Goal: Task Accomplishment & Management: Manage account settings

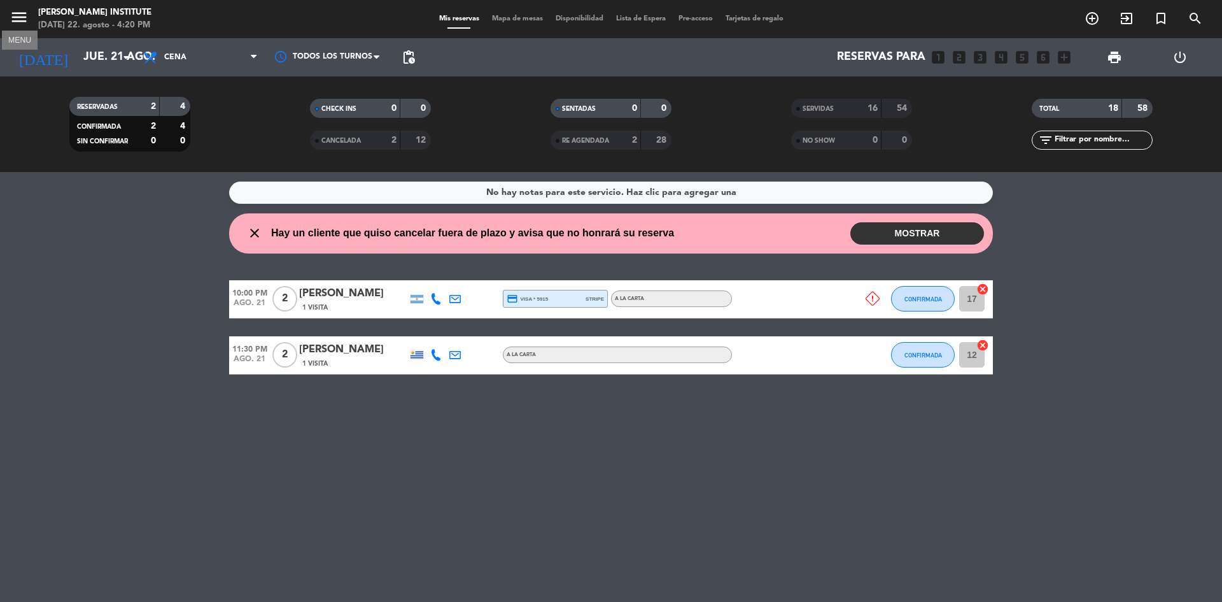
click at [25, 18] on icon "menu" at bounding box center [19, 17] width 19 height 19
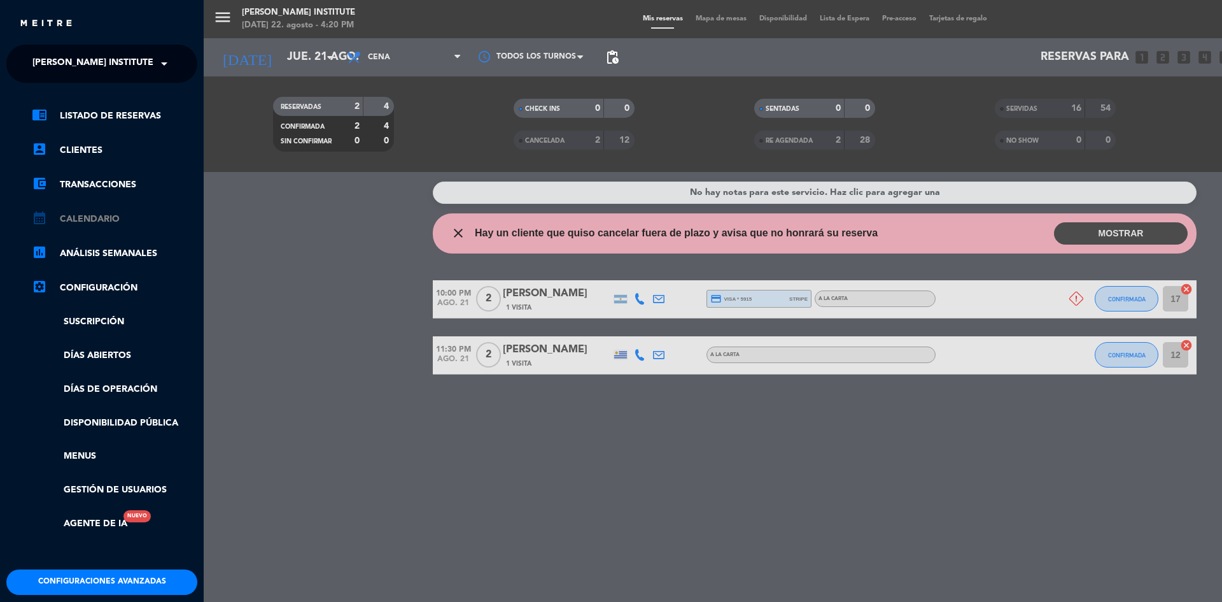
click at [95, 224] on link "calendar_month Calendario" at bounding box center [115, 218] width 166 height 15
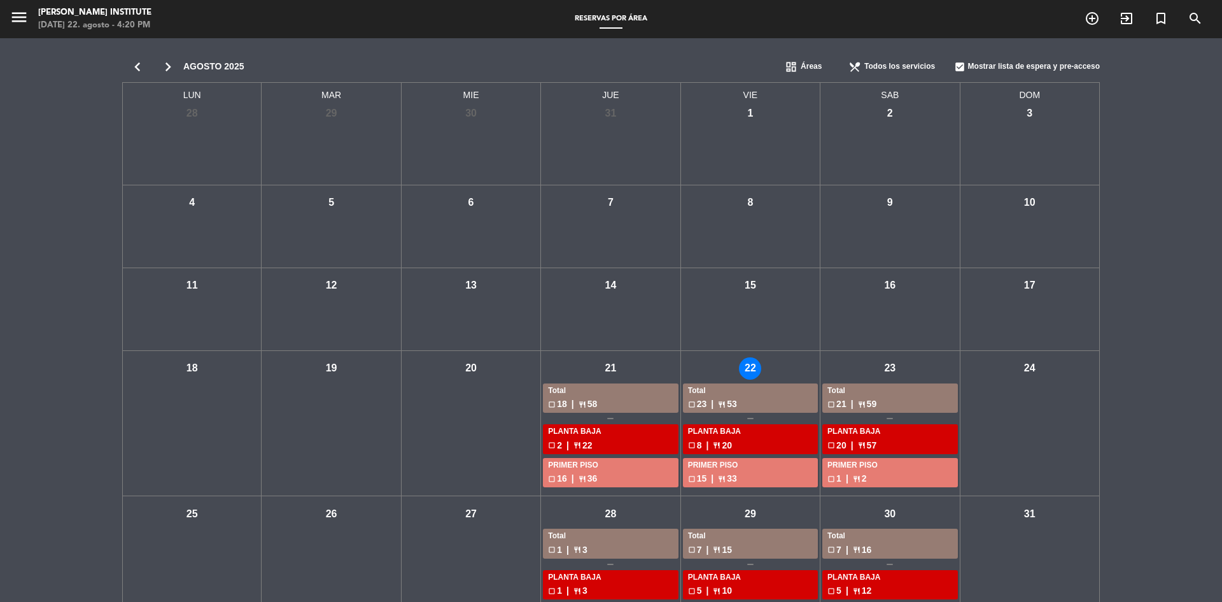
scroll to position [52, 0]
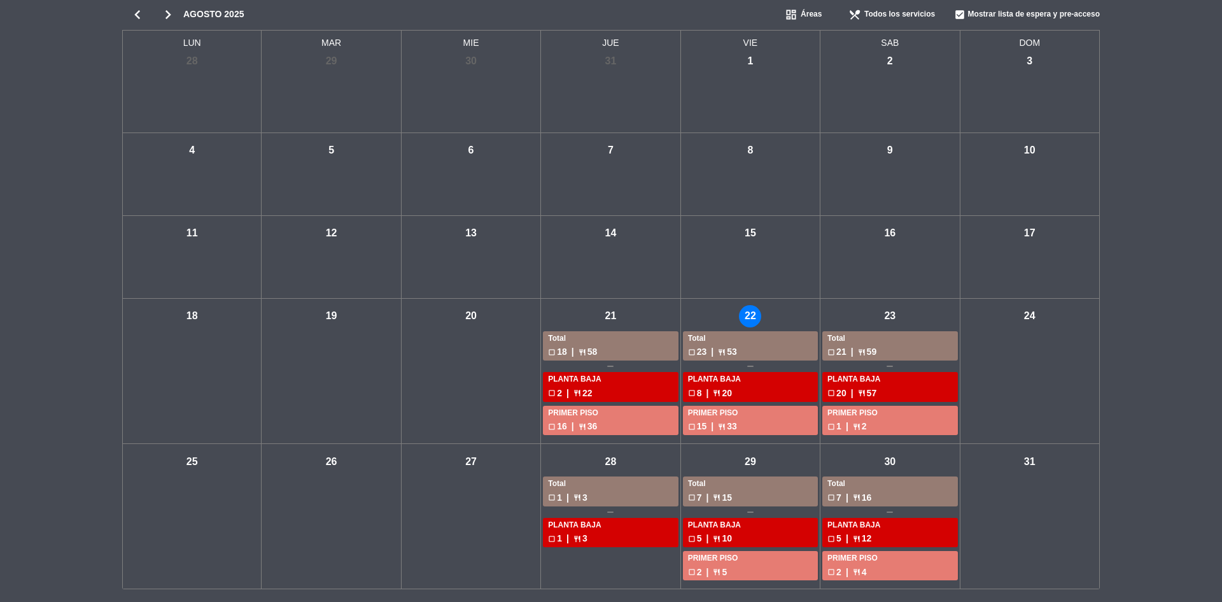
click at [737, 348] on div "check_box_outline_blank 23 | restaurant 53" at bounding box center [750, 351] width 125 height 15
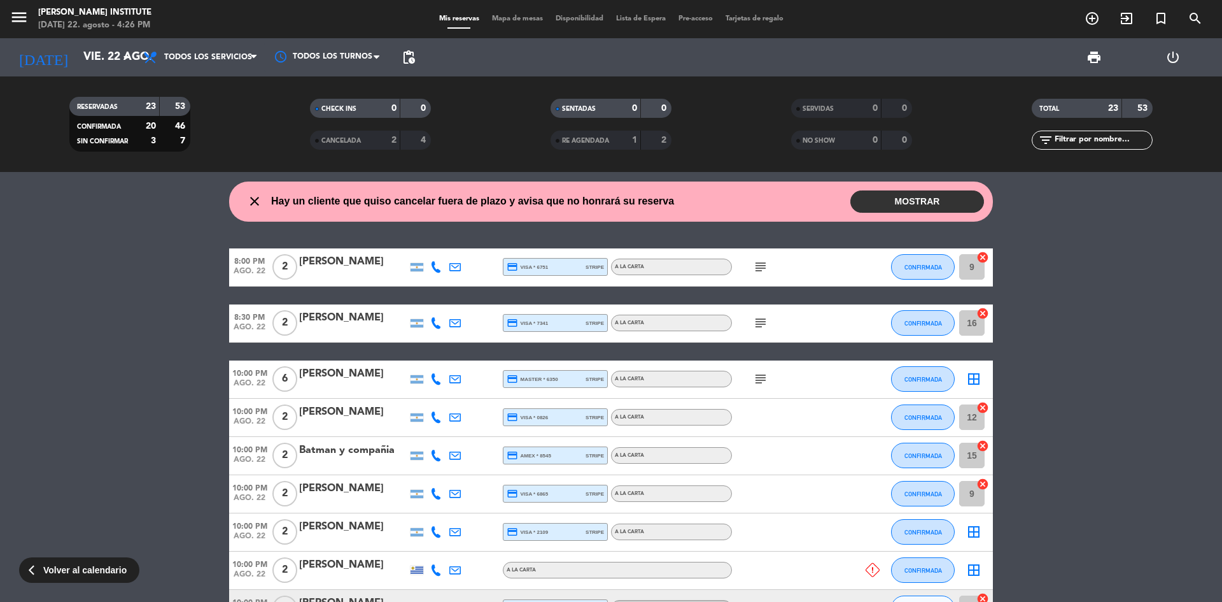
click at [898, 198] on button "MOSTRAR" at bounding box center [918, 201] width 134 height 22
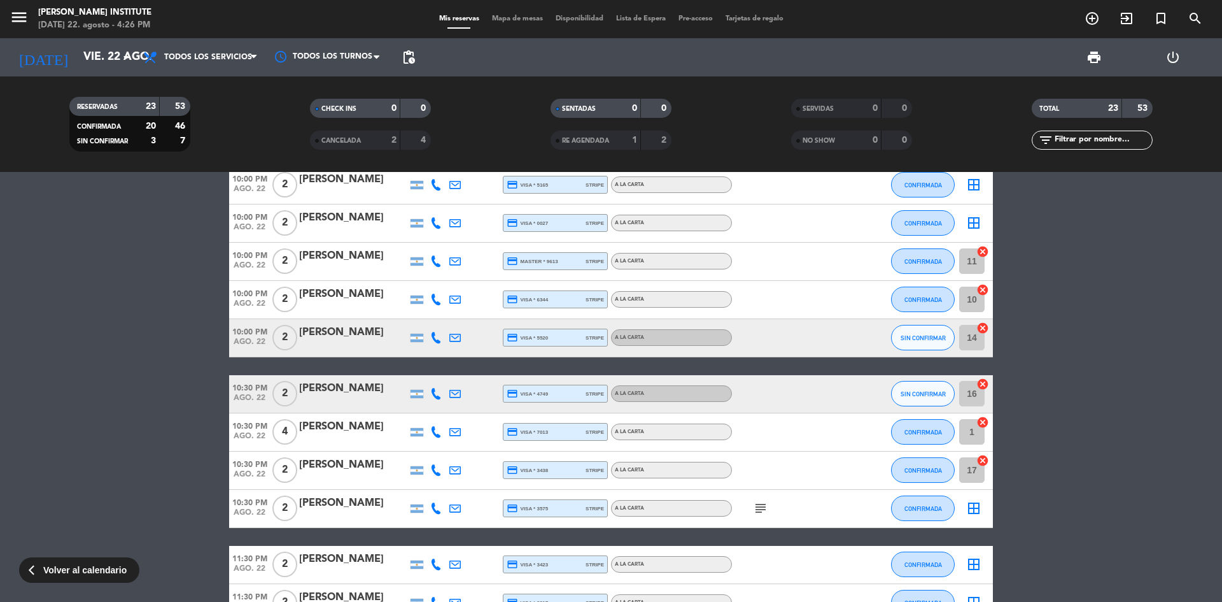
scroll to position [721, 0]
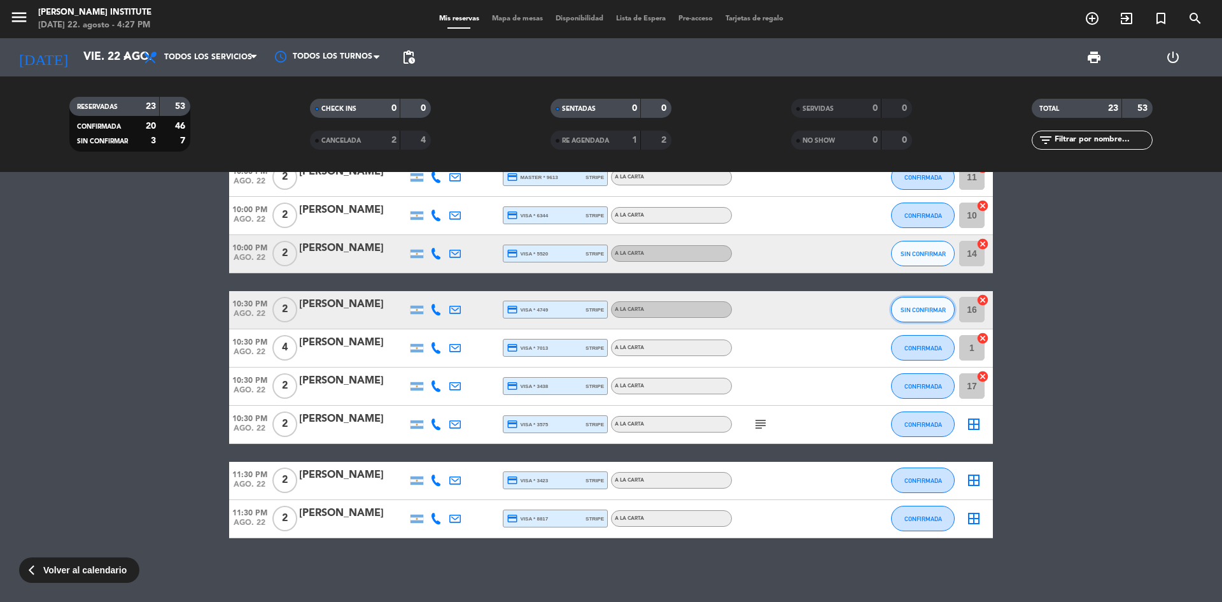
click at [922, 304] on button "SIN CONFIRMAR" at bounding box center [923, 309] width 64 height 25
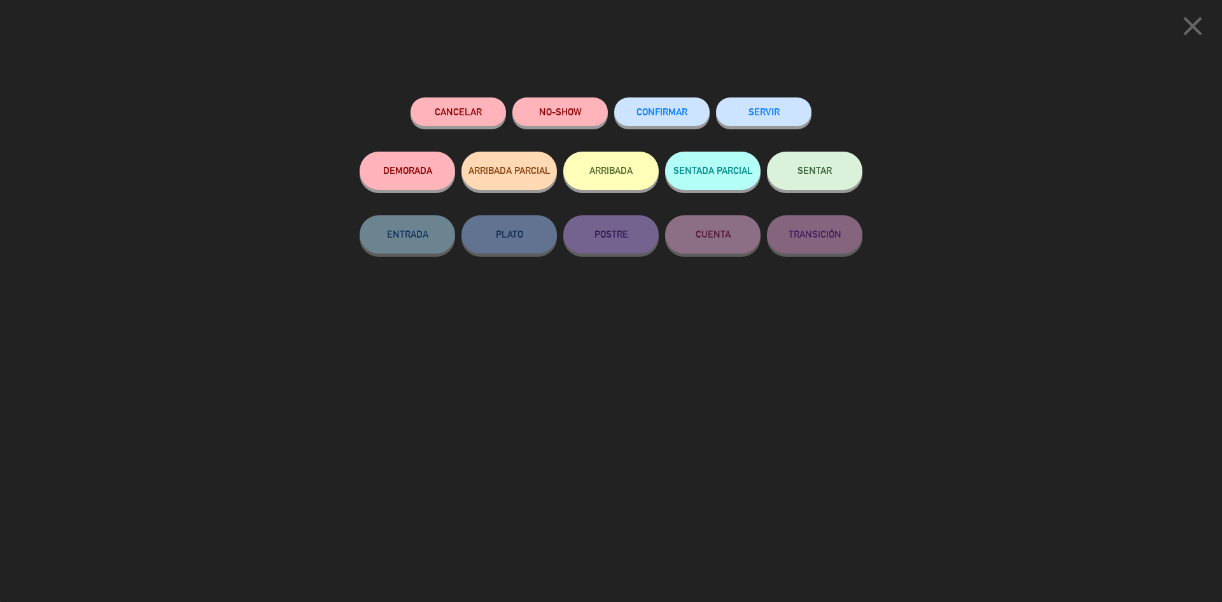
click at [651, 116] on span "CONFIRMAR" at bounding box center [662, 111] width 51 height 11
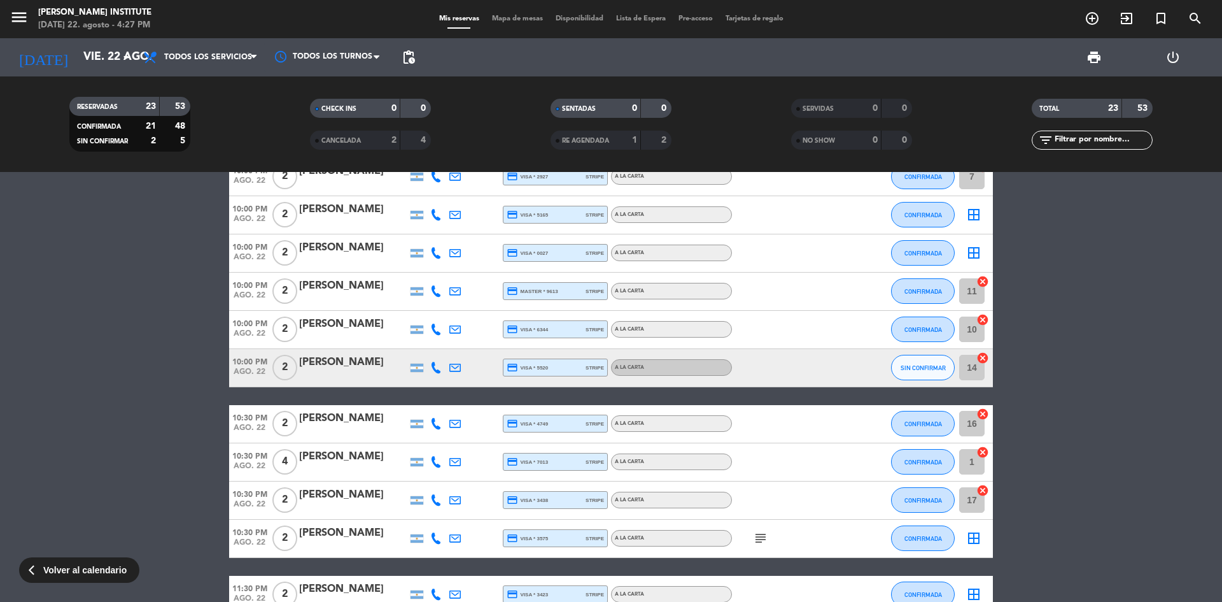
scroll to position [593, 0]
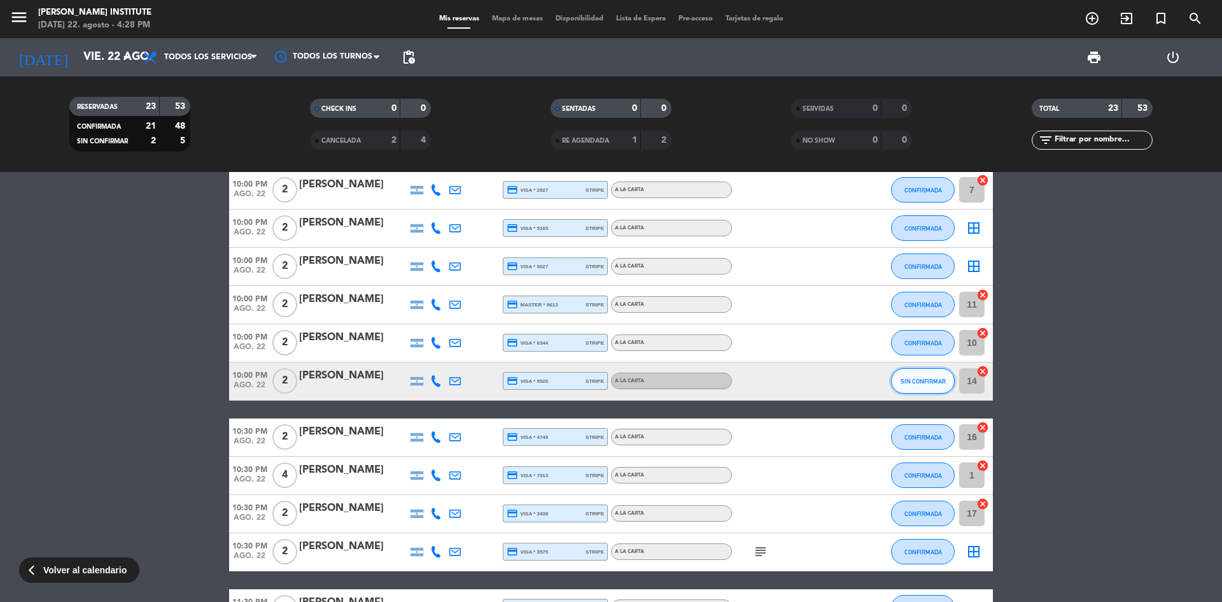
click at [915, 383] on span "SIN CONFIRMAR" at bounding box center [923, 381] width 45 height 7
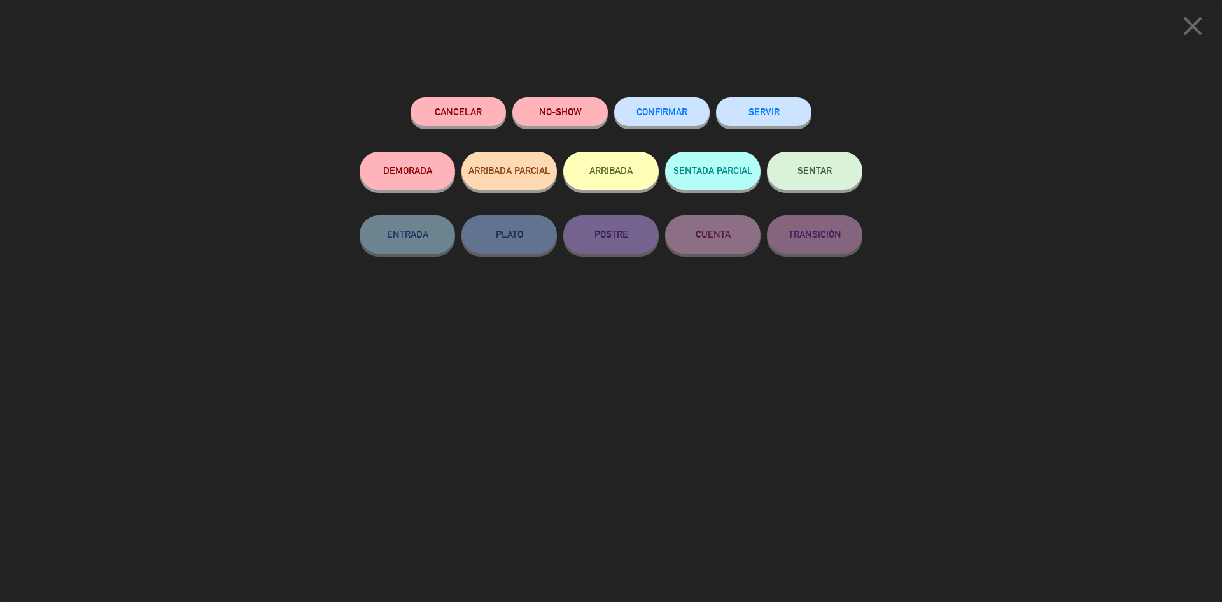
click at [668, 116] on span "CONFIRMAR" at bounding box center [662, 111] width 51 height 11
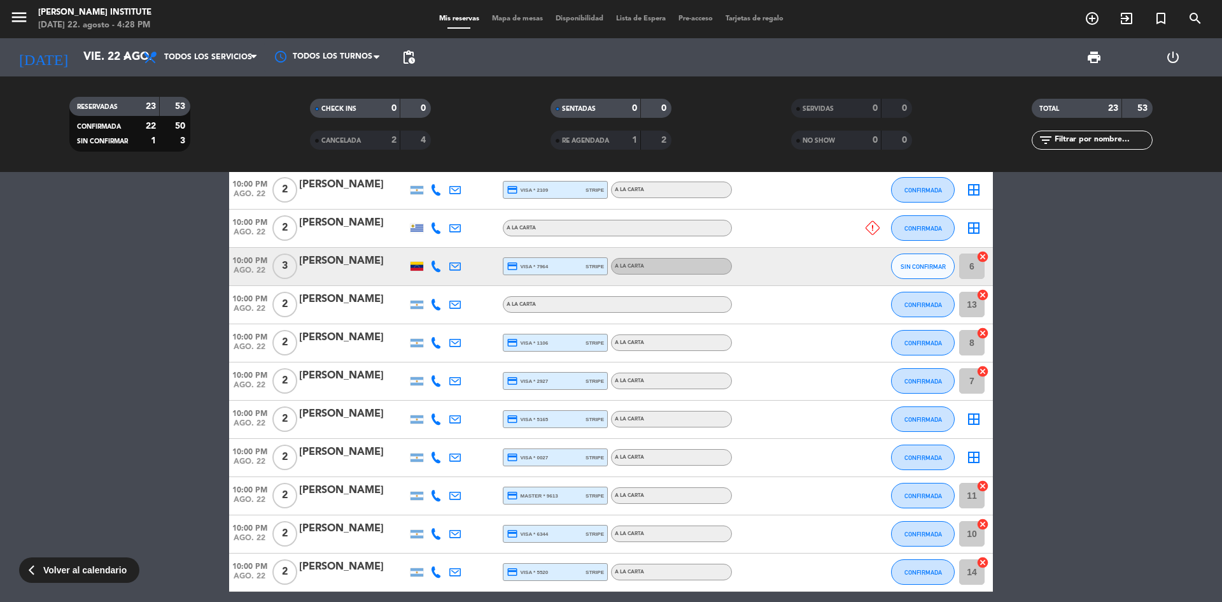
scroll to position [211, 0]
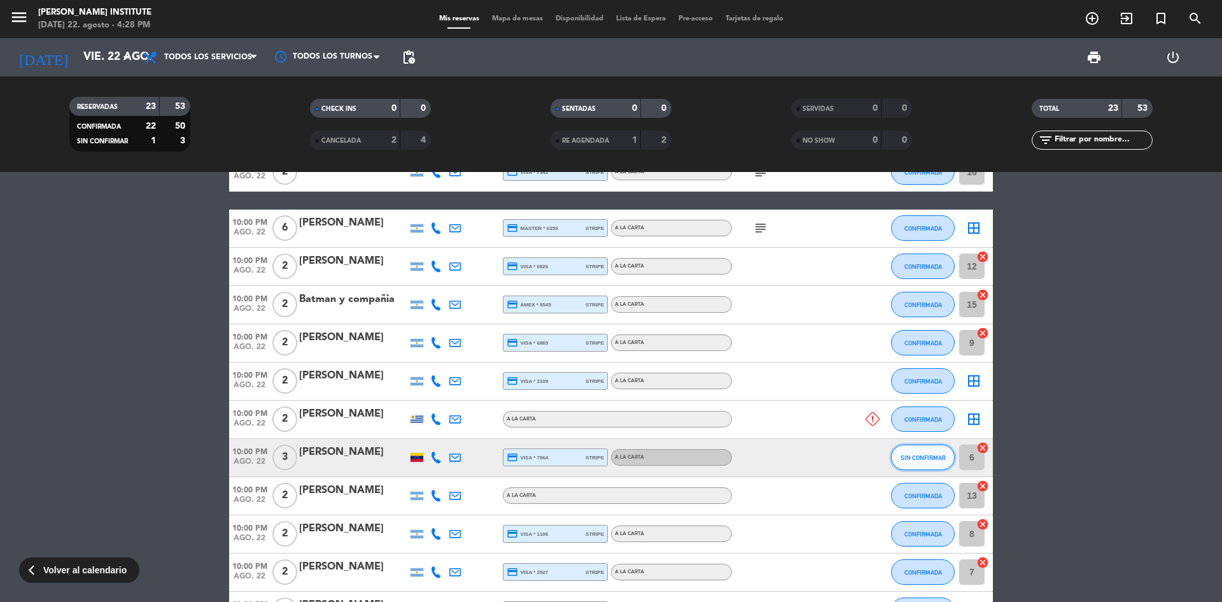
click at [917, 454] on span "SIN CONFIRMAR" at bounding box center [923, 457] width 45 height 7
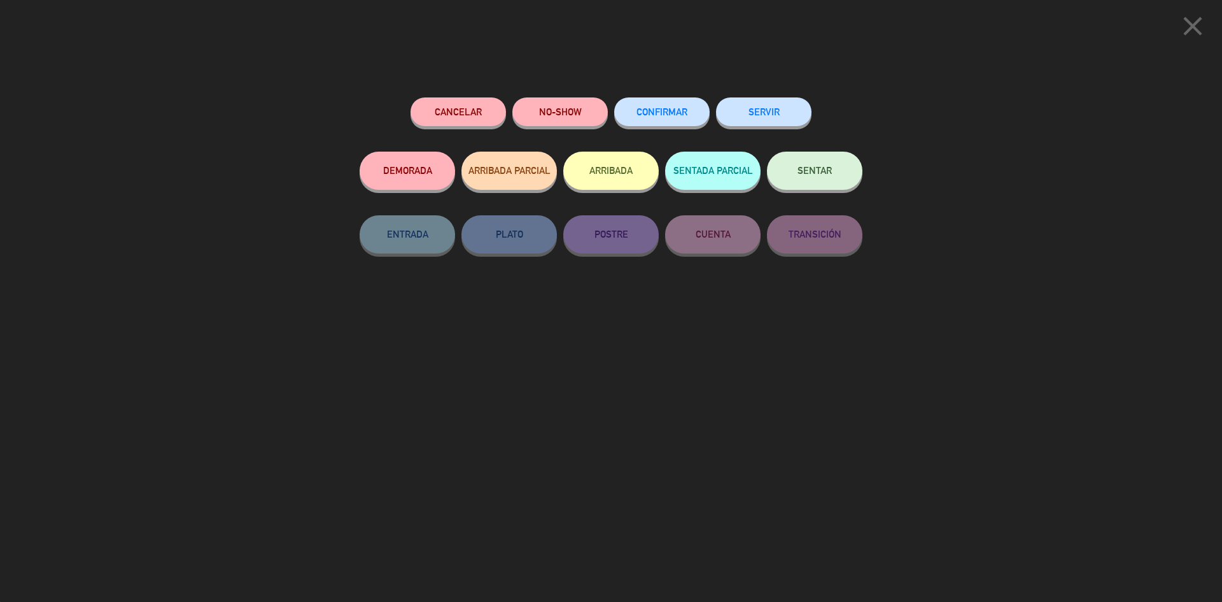
click at [673, 116] on span "CONFIRMAR" at bounding box center [662, 111] width 51 height 11
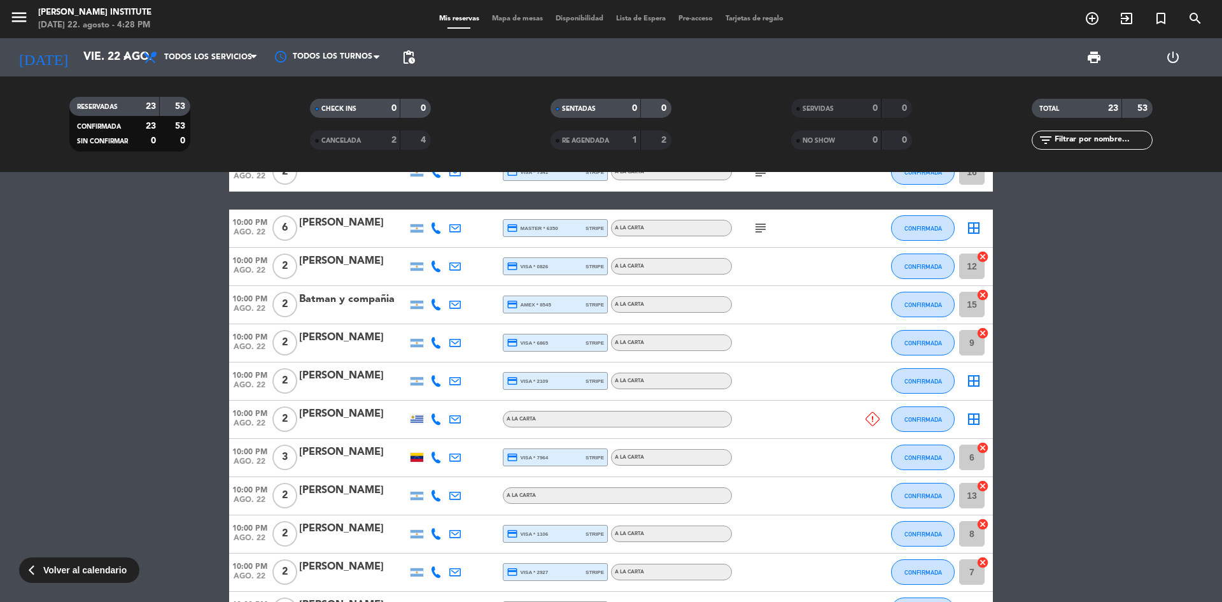
click at [1122, 424] on bookings-row "8:00 PM [DATE] 2 [PERSON_NAME] credit_card visa * 6751 stripe A LA CARTA subjec…" at bounding box center [611, 572] width 1222 height 950
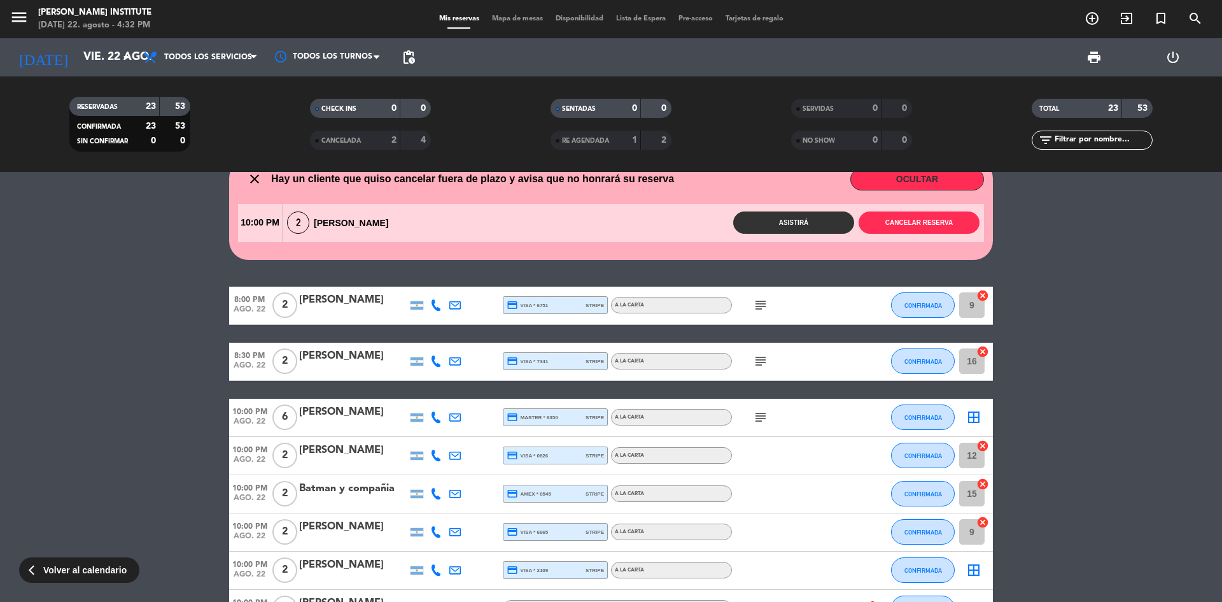
scroll to position [0, 0]
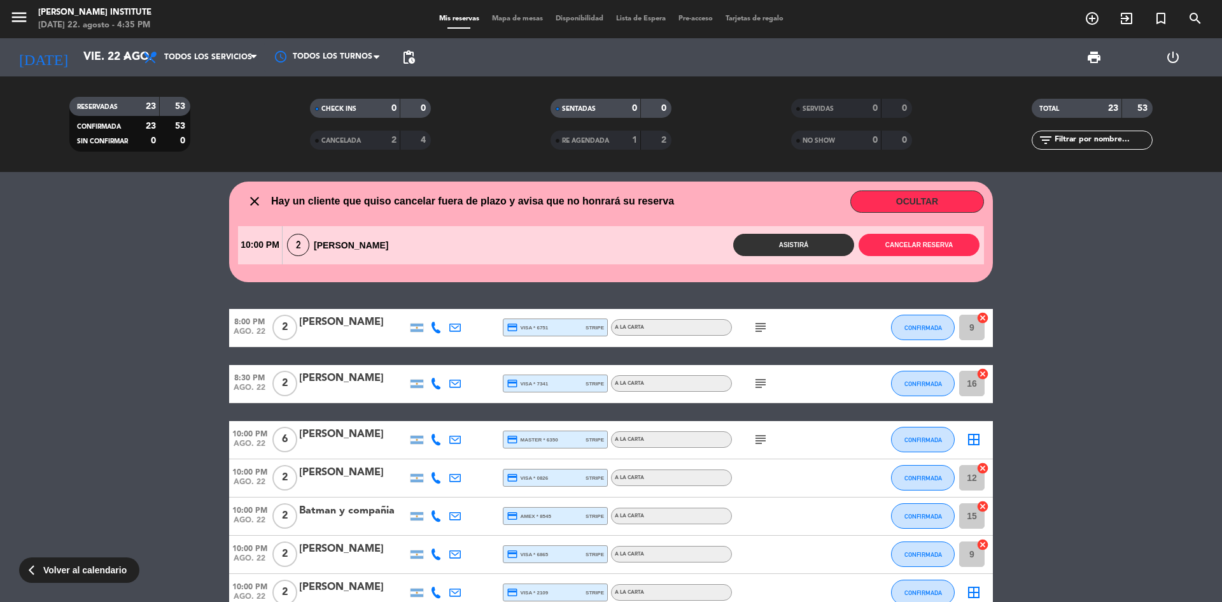
click at [593, 144] on span "RE AGENDADA" at bounding box center [585, 141] width 47 height 6
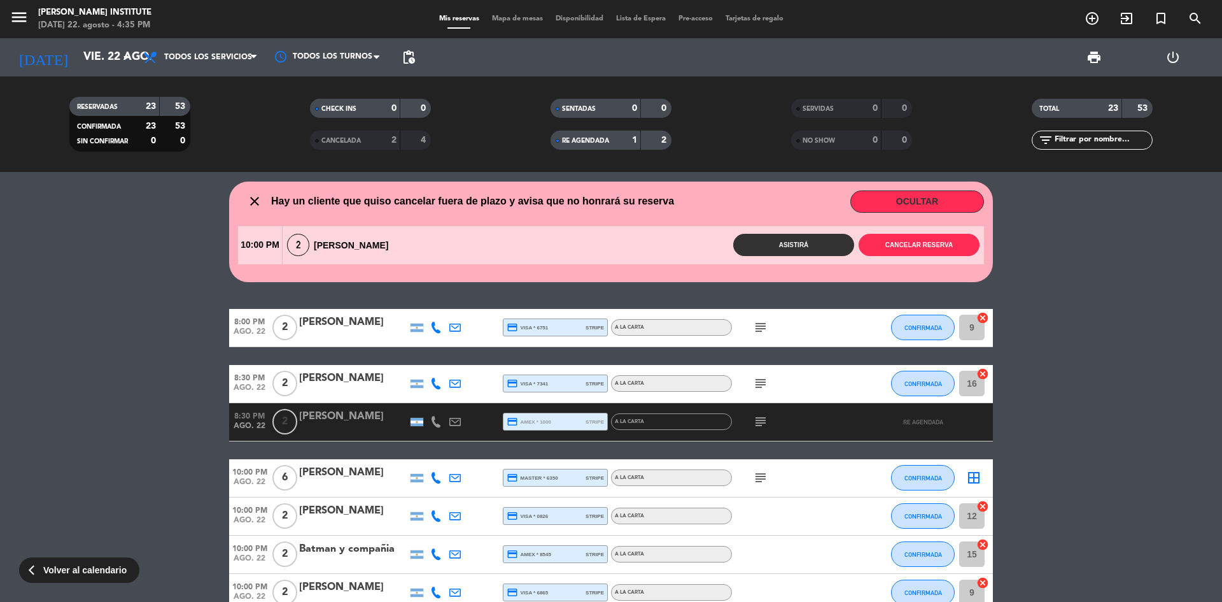
click at [593, 144] on span "RE AGENDADA" at bounding box center [585, 141] width 47 height 6
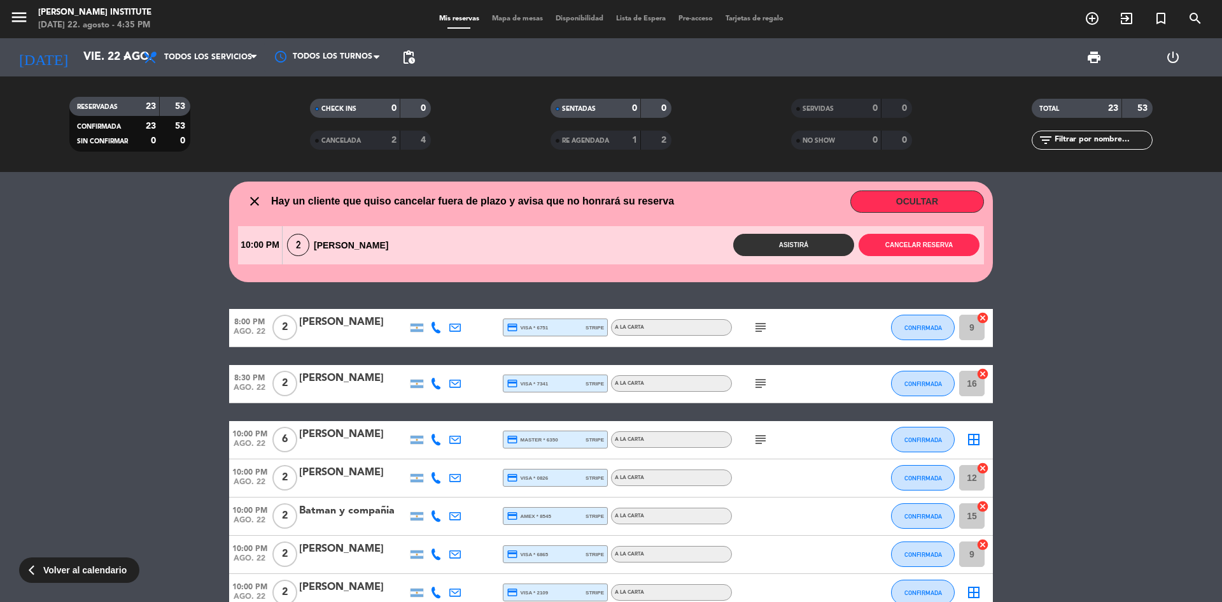
click at [371, 141] on div "CANCELADA" at bounding box center [342, 140] width 59 height 15
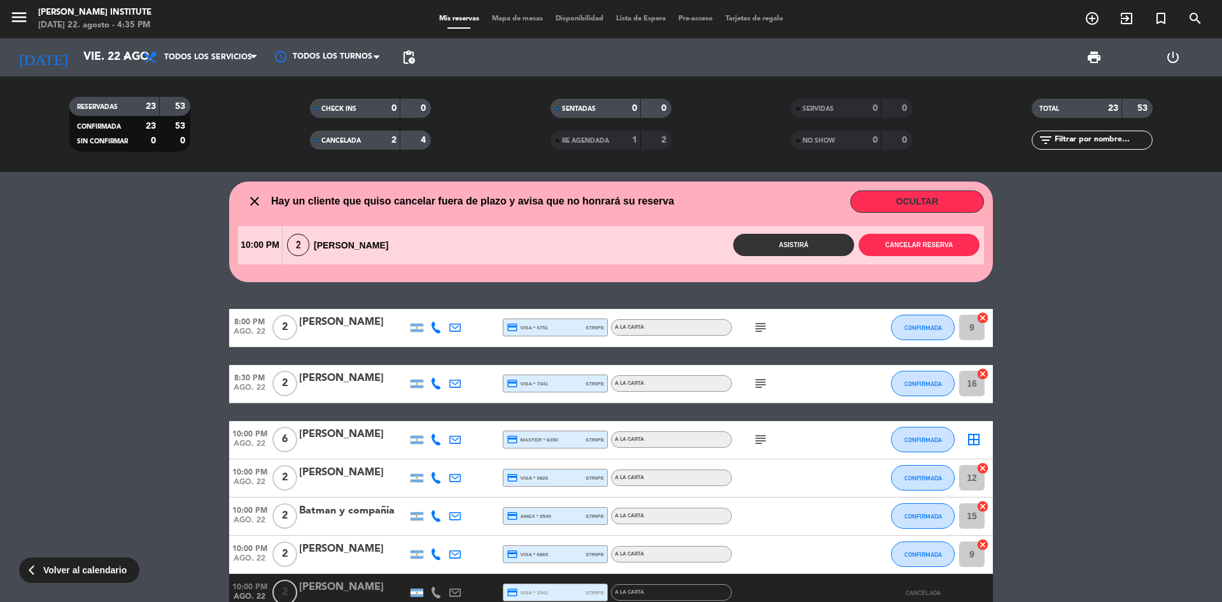
click at [372, 141] on div "2" at bounding box center [384, 140] width 25 height 15
